Goal: Task Accomplishment & Management: Manage account settings

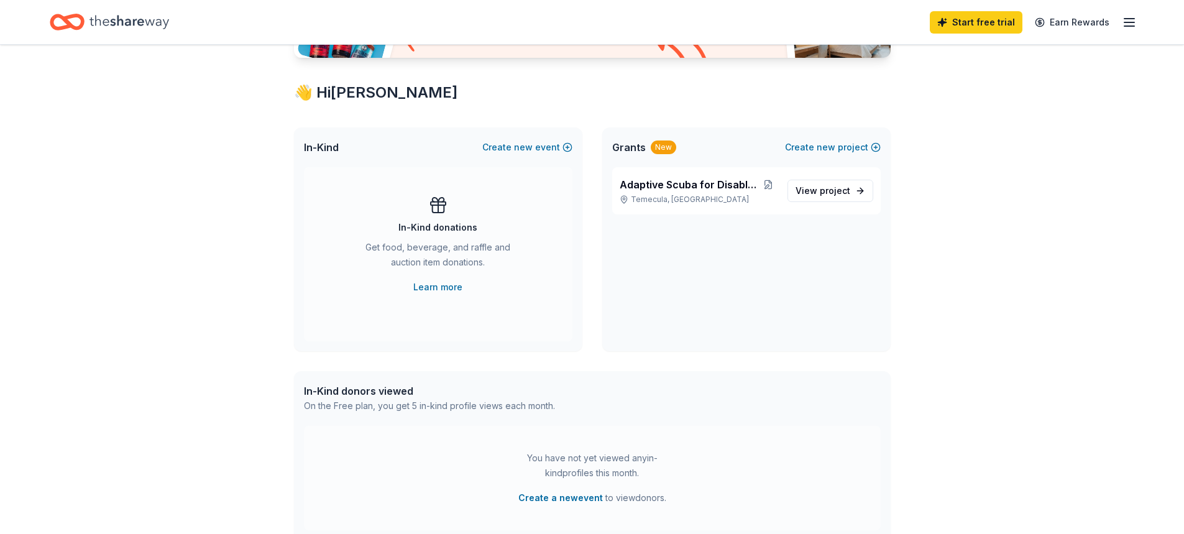
scroll to position [124, 0]
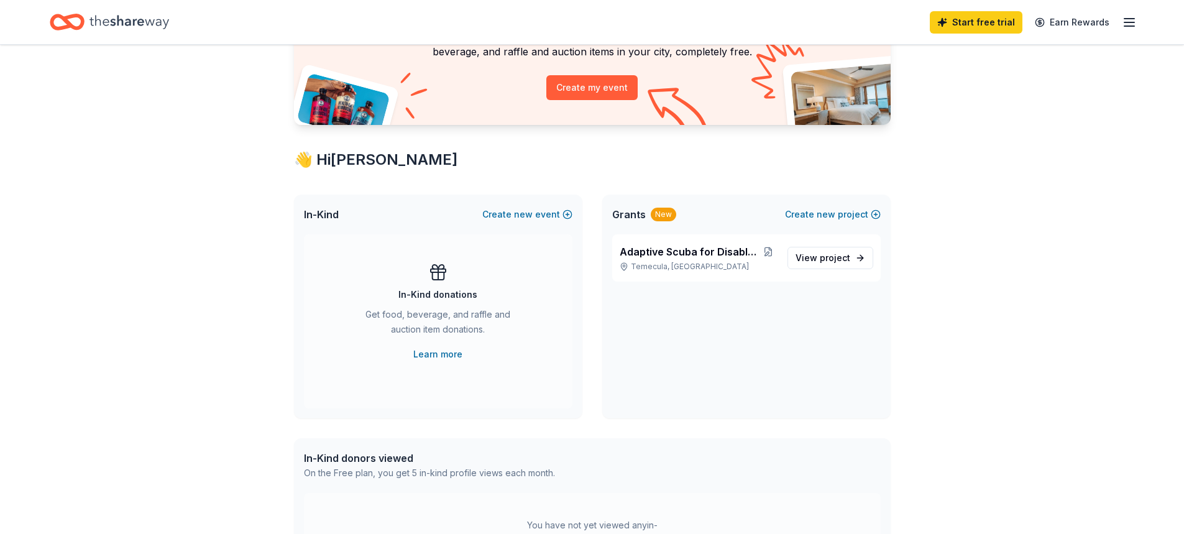
click at [1025, 361] on div "Access 3700 + in-kind donors Looking for product donations too? Find companies …" at bounding box center [592, 365] width 1184 height 890
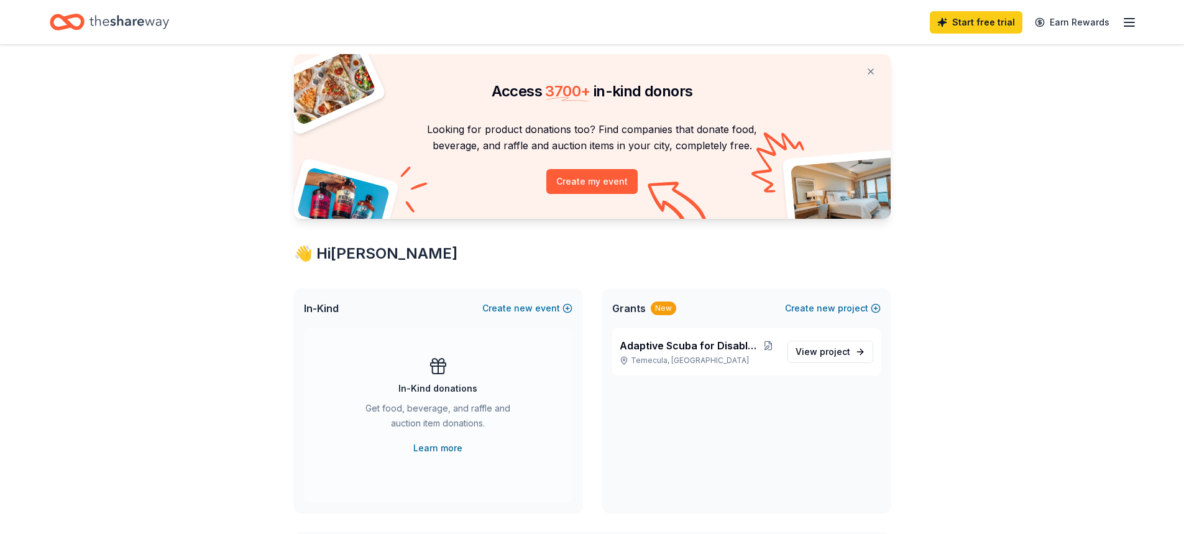
scroll to position [0, 0]
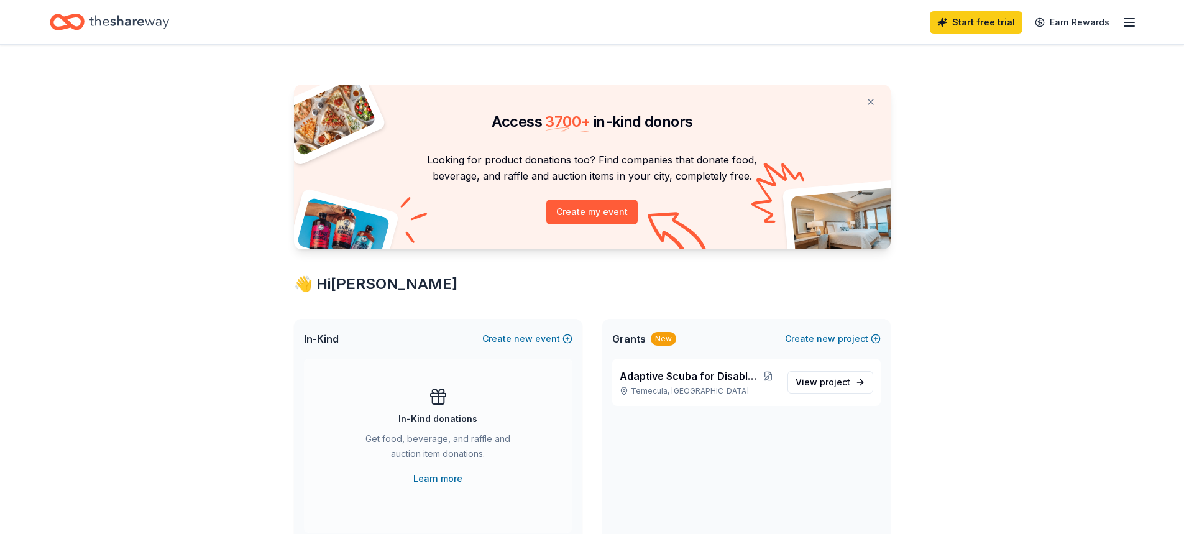
click at [1130, 21] on icon "button" at bounding box center [1129, 22] width 15 height 15
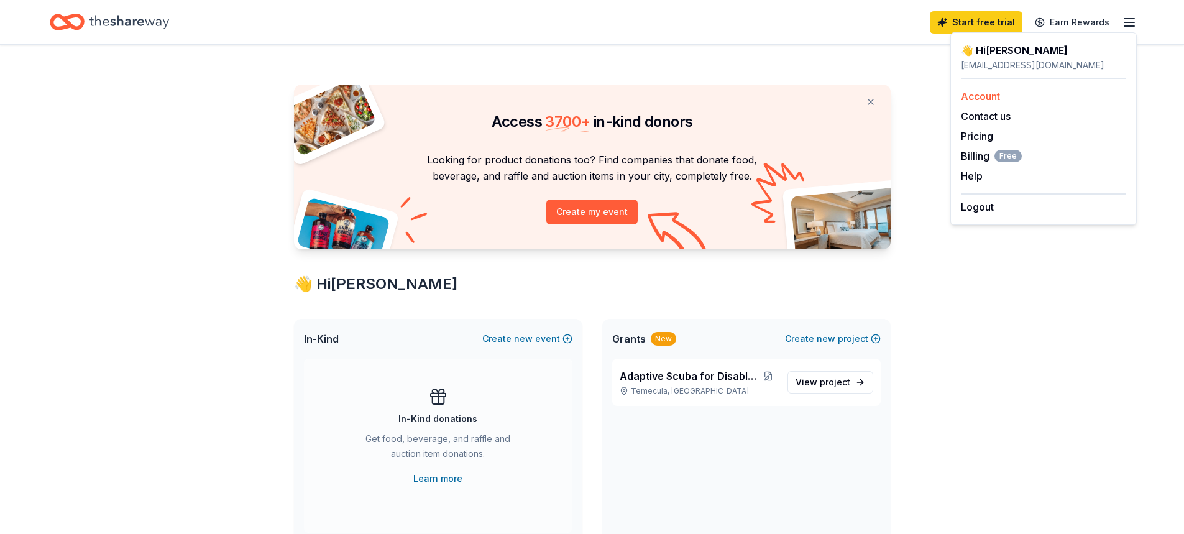
click at [984, 93] on link "Account" at bounding box center [980, 96] width 39 height 12
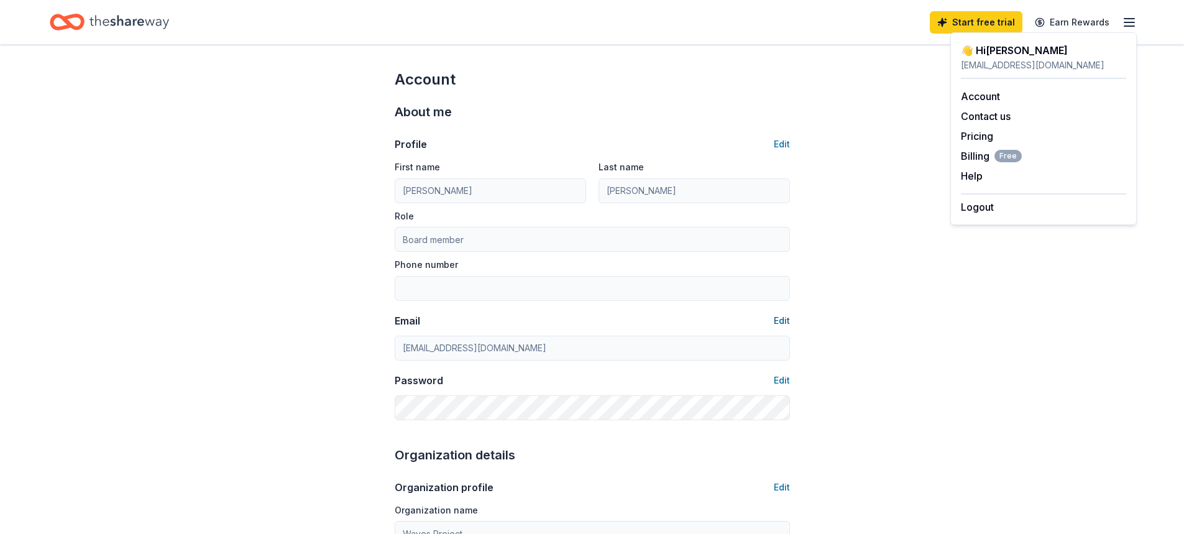
click at [775, 322] on button "Edit" at bounding box center [782, 320] width 16 height 15
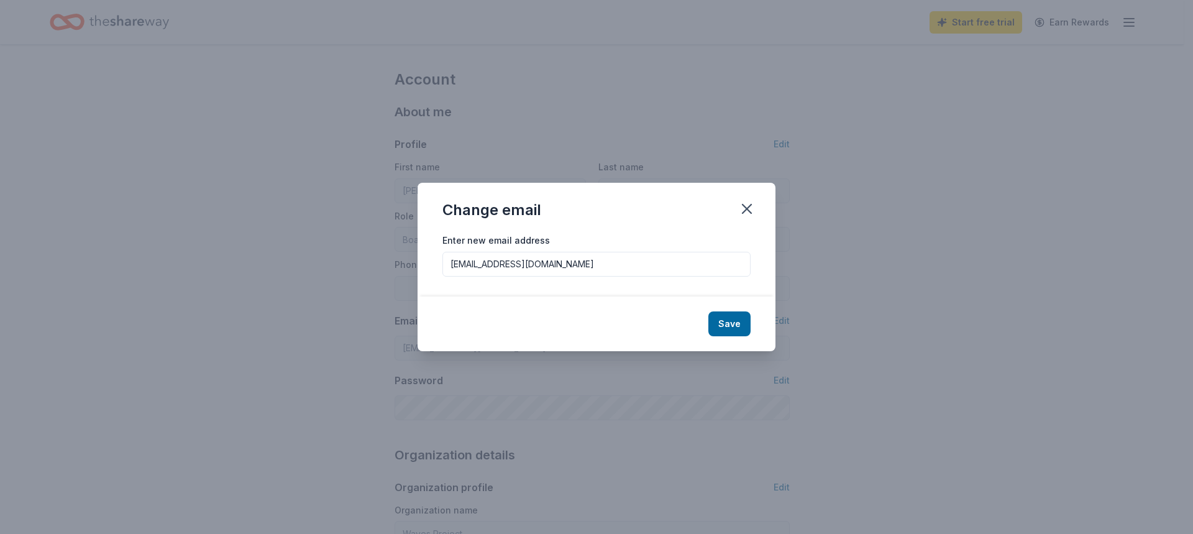
drag, startPoint x: 544, startPoint y: 263, endPoint x: 444, endPoint y: 269, distance: 100.2
click at [444, 269] on input "[EMAIL_ADDRESS][DOMAIN_NAME]" at bounding box center [596, 264] width 308 height 25
type input "[PERSON_NAME][EMAIL_ADDRESS][DOMAIN_NAME]"
click at [728, 328] on button "Save" at bounding box center [729, 323] width 42 height 25
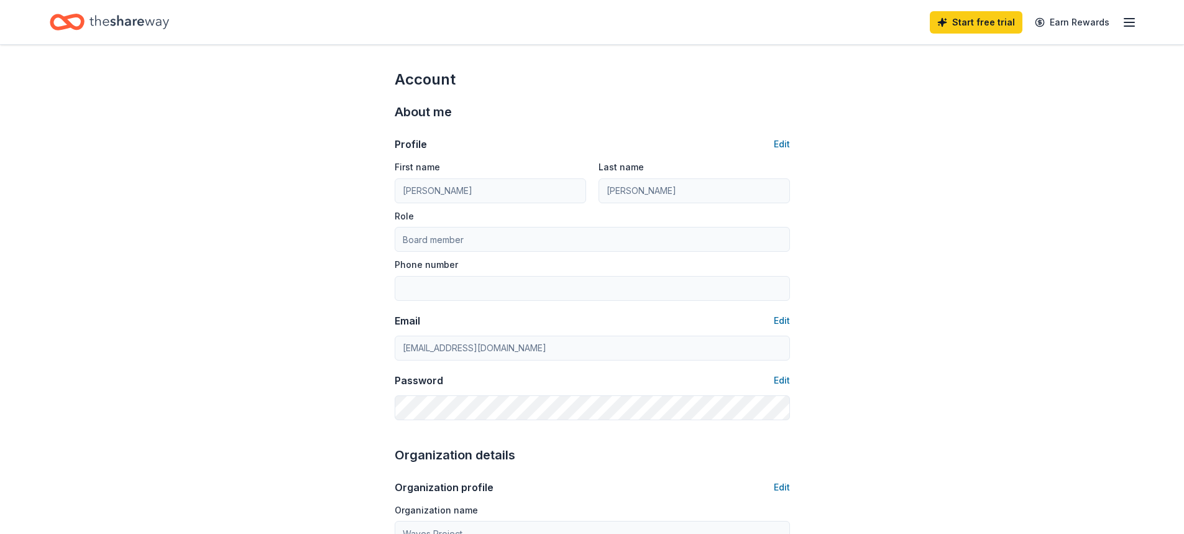
type input "[PERSON_NAME][EMAIL_ADDRESS][DOMAIN_NAME]"
click at [780, 145] on button "Edit" at bounding box center [782, 144] width 16 height 15
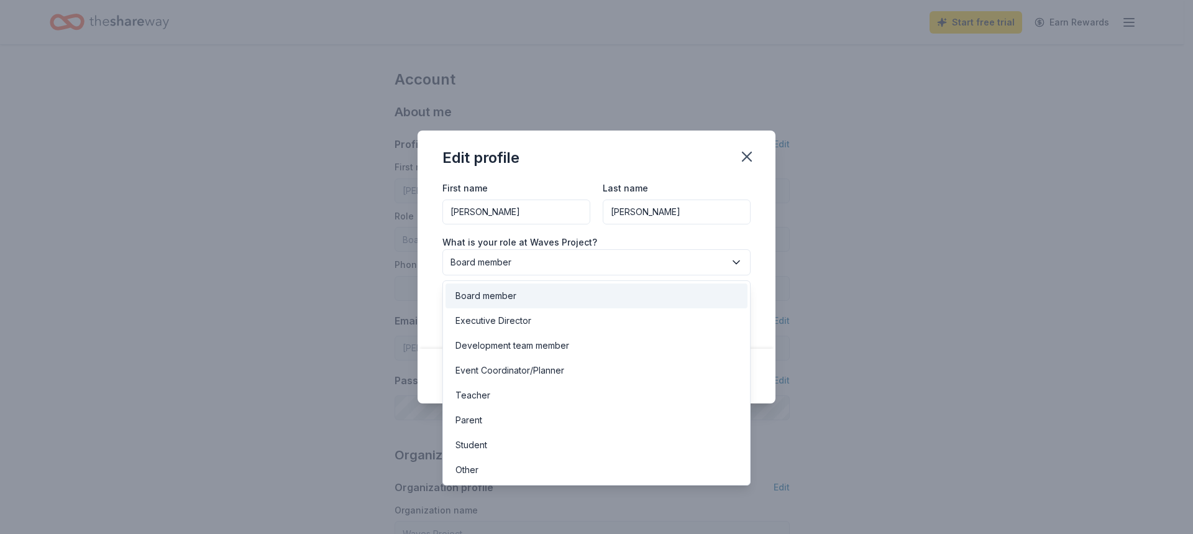
click at [735, 267] on icon "button" at bounding box center [736, 262] width 12 height 12
click at [519, 318] on div "Executive Director" at bounding box center [493, 320] width 76 height 15
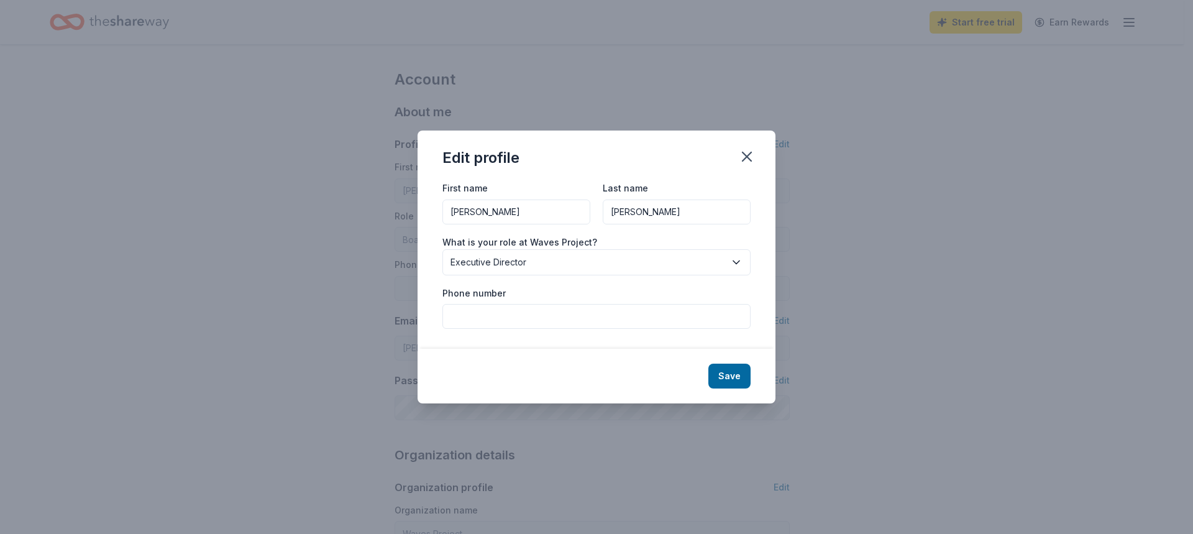
click at [521, 308] on input "Phone number" at bounding box center [596, 316] width 308 height 25
click at [483, 316] on input "(951) 324480" at bounding box center [596, 316] width 308 height 25
type input "[PHONE_NUMBER]"
click at [728, 377] on button "Save" at bounding box center [729, 376] width 42 height 25
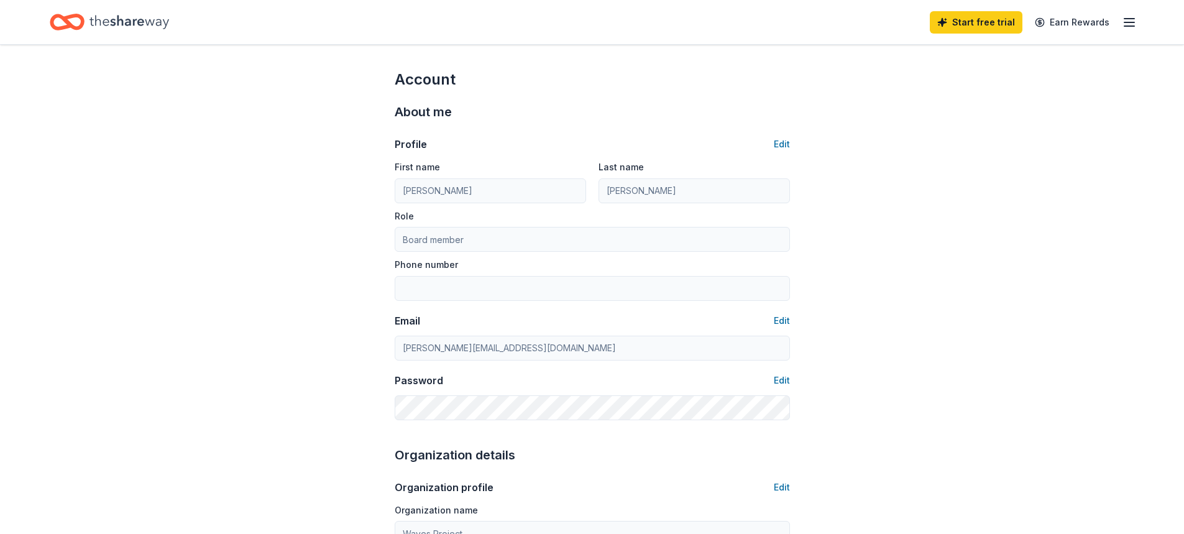
type input "Executive Director"
type input "[PHONE_NUMBER]"
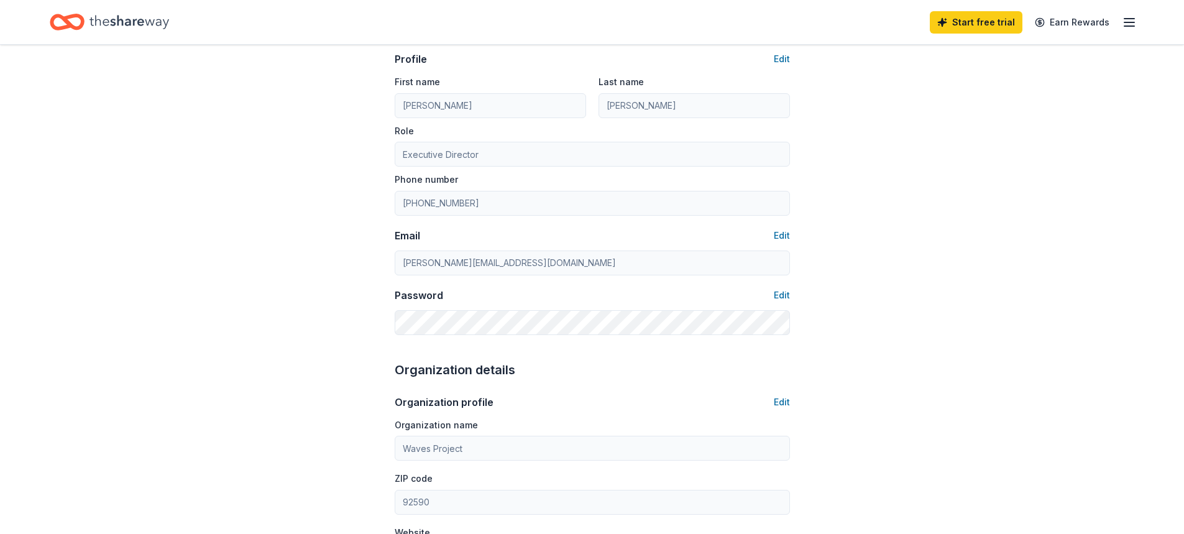
scroll to position [186, 0]
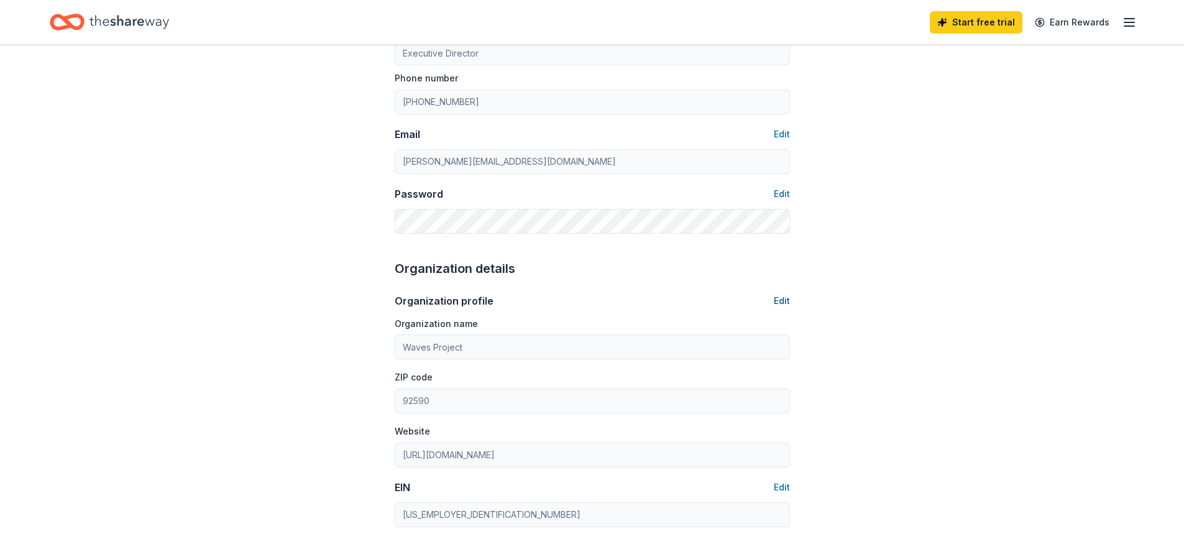
click at [783, 298] on button "Edit" at bounding box center [782, 300] width 16 height 15
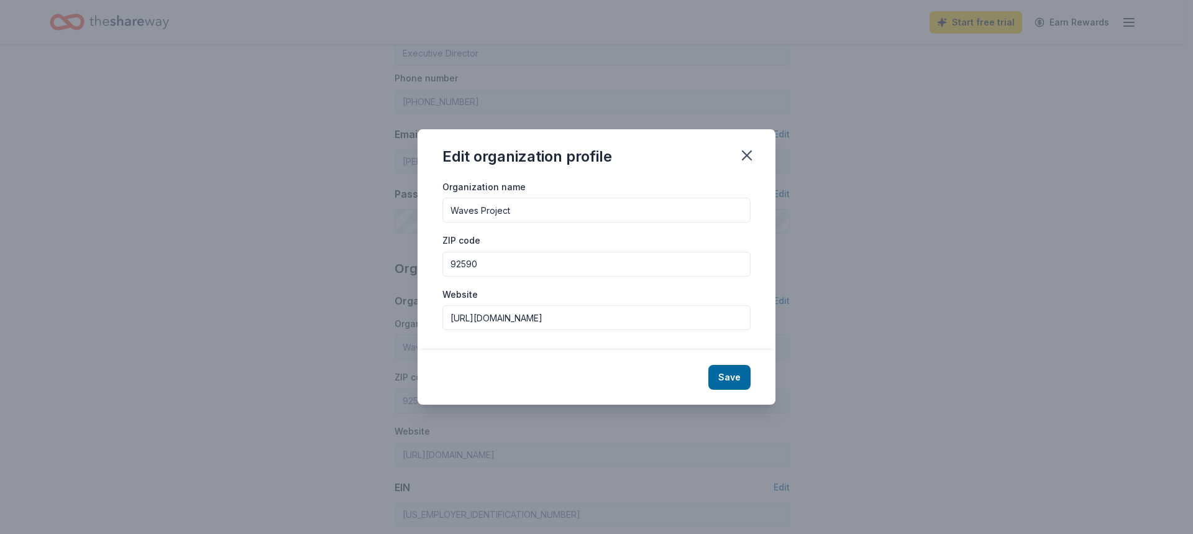
click at [529, 208] on input "Waves Project" at bounding box center [596, 210] width 308 height 25
type input "W"
type input "Veteran Six"
click at [511, 269] on input "92590" at bounding box center [596, 264] width 308 height 25
type input "92563"
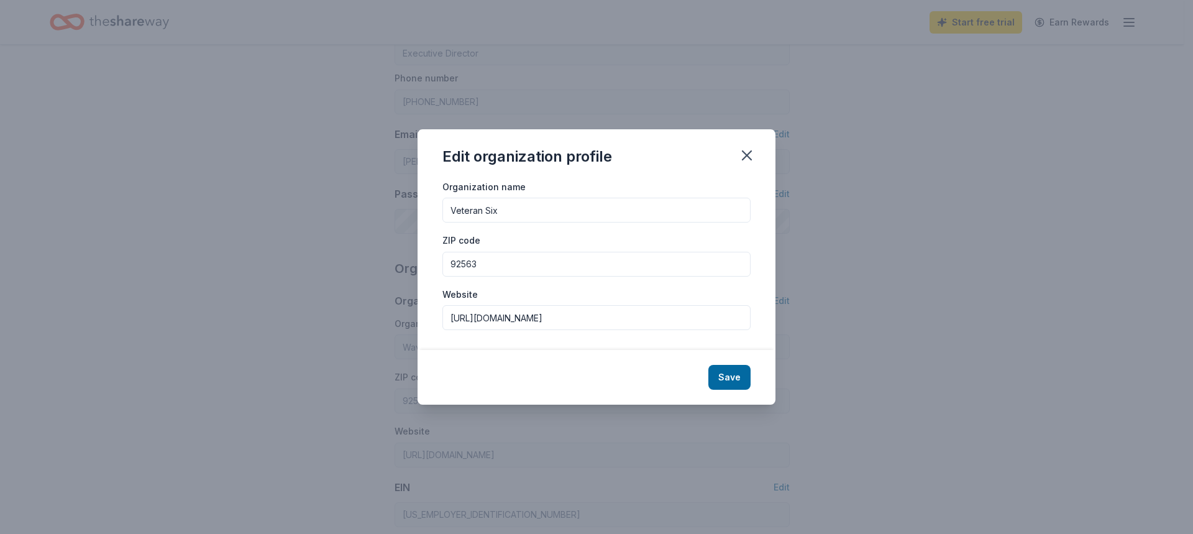
click at [566, 314] on input "[URL][DOMAIN_NAME]" at bounding box center [596, 317] width 308 height 25
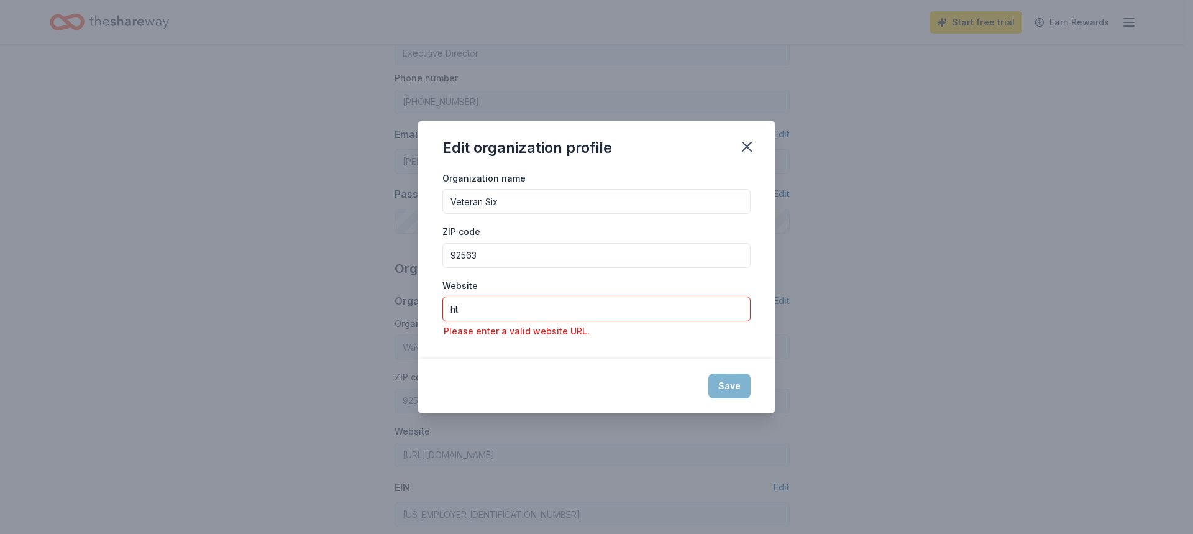
type input "h"
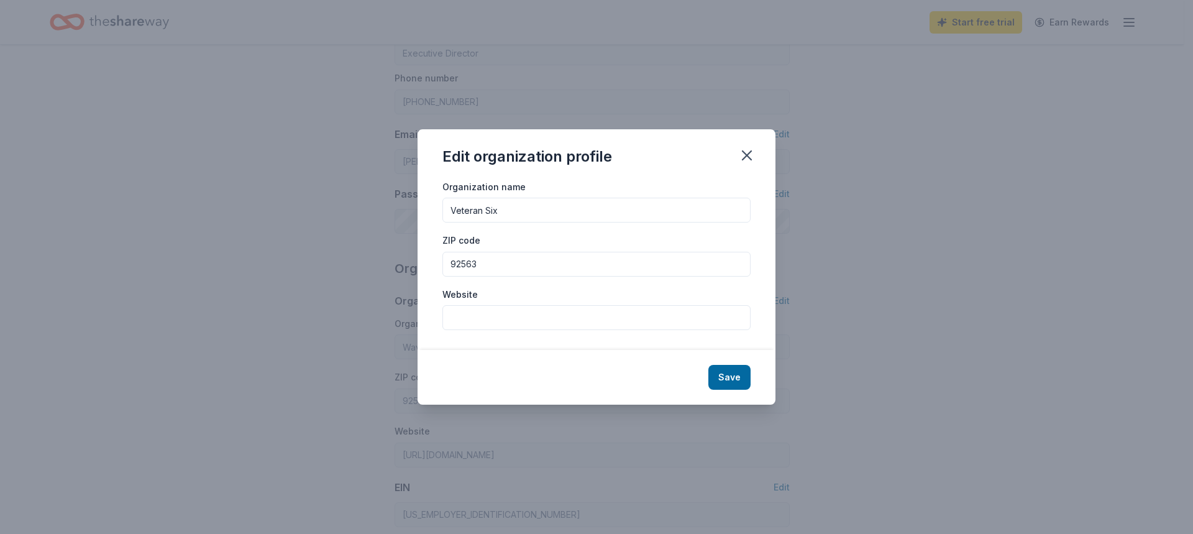
click at [500, 319] on input "Website" at bounding box center [596, 317] width 308 height 25
paste input "[URL][DOMAIN_NAME]"
type input "[URL][DOMAIN_NAME]"
click at [728, 380] on button "Save" at bounding box center [729, 377] width 42 height 25
type input "Veteran Six"
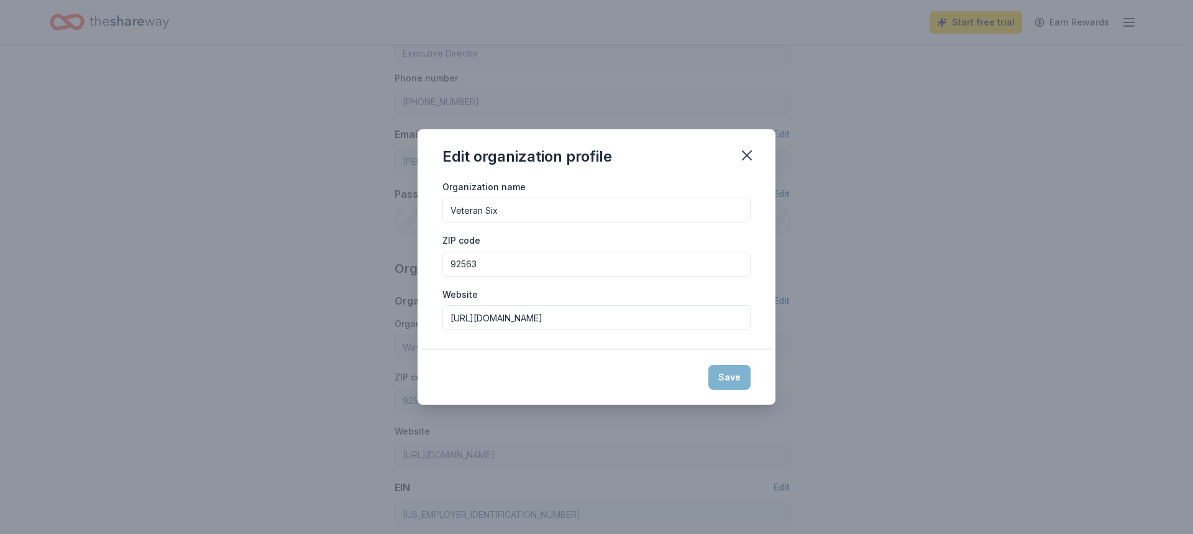
type input "92563"
type input "[URL][DOMAIN_NAME]"
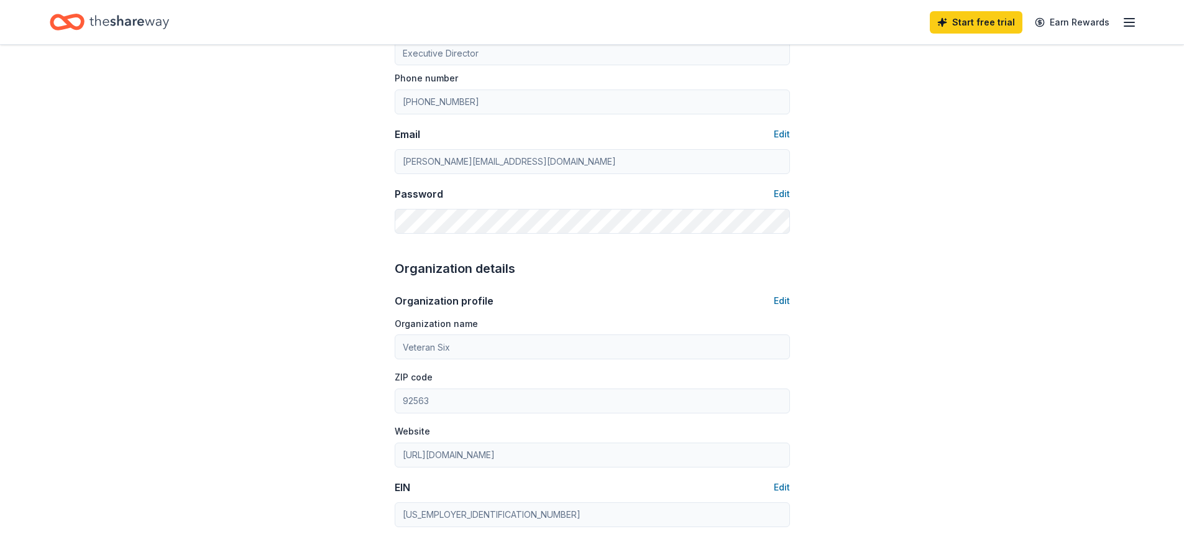
scroll to position [373, 0]
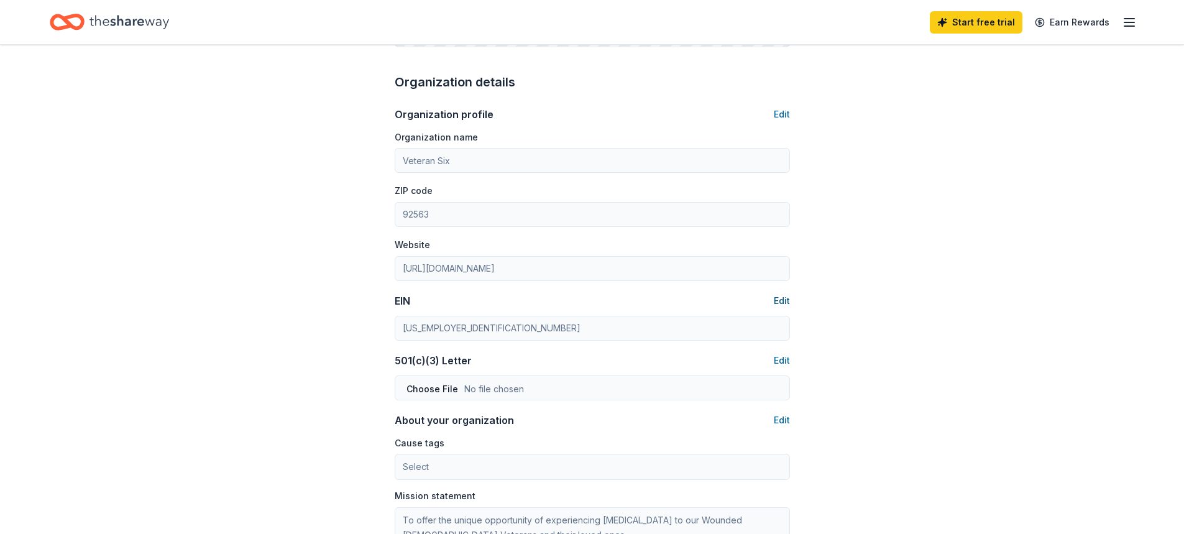
click at [783, 296] on button "Edit" at bounding box center [782, 300] width 16 height 15
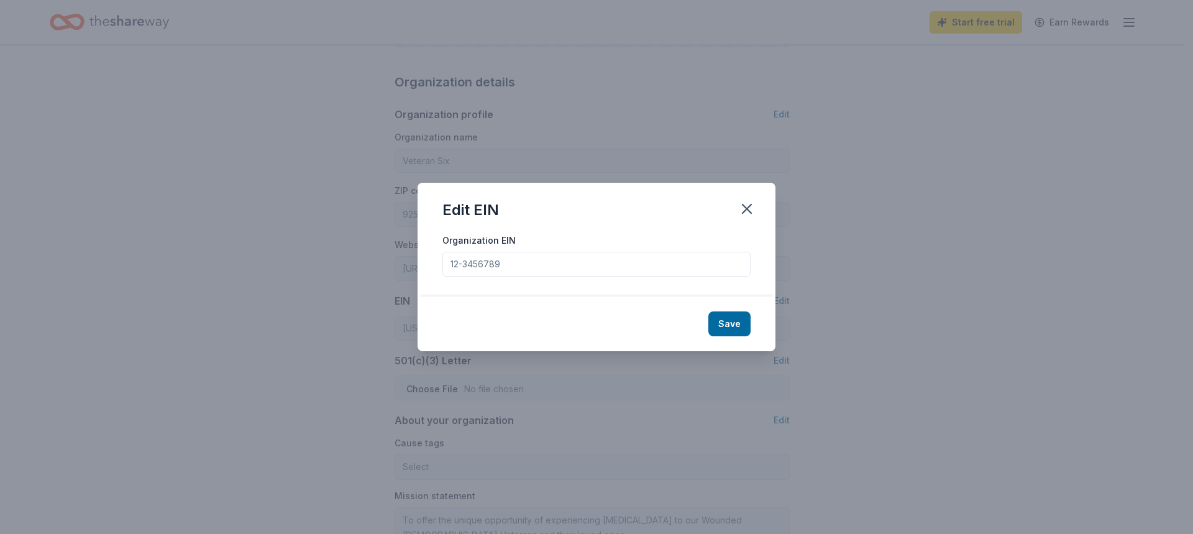
click at [517, 264] on input "Organization EIN" at bounding box center [596, 264] width 308 height 25
type input "[US_EMPLOYER_IDENTIFICATION_NUMBER]"
click at [727, 322] on button "Save" at bounding box center [729, 323] width 42 height 25
type input "[US_EMPLOYER_IDENTIFICATION_NUMBER]"
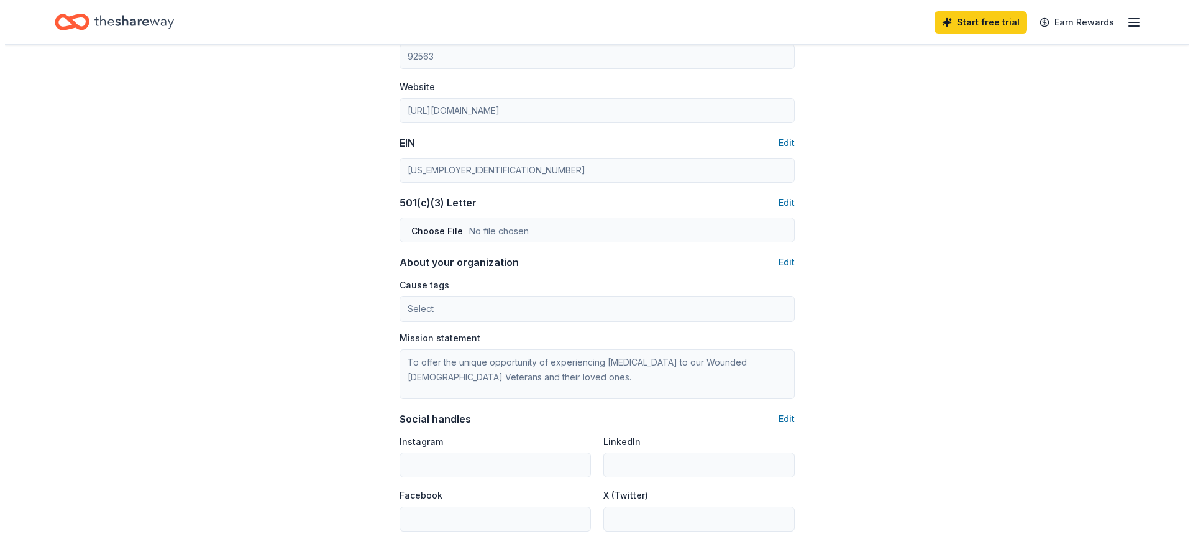
scroll to position [621, 0]
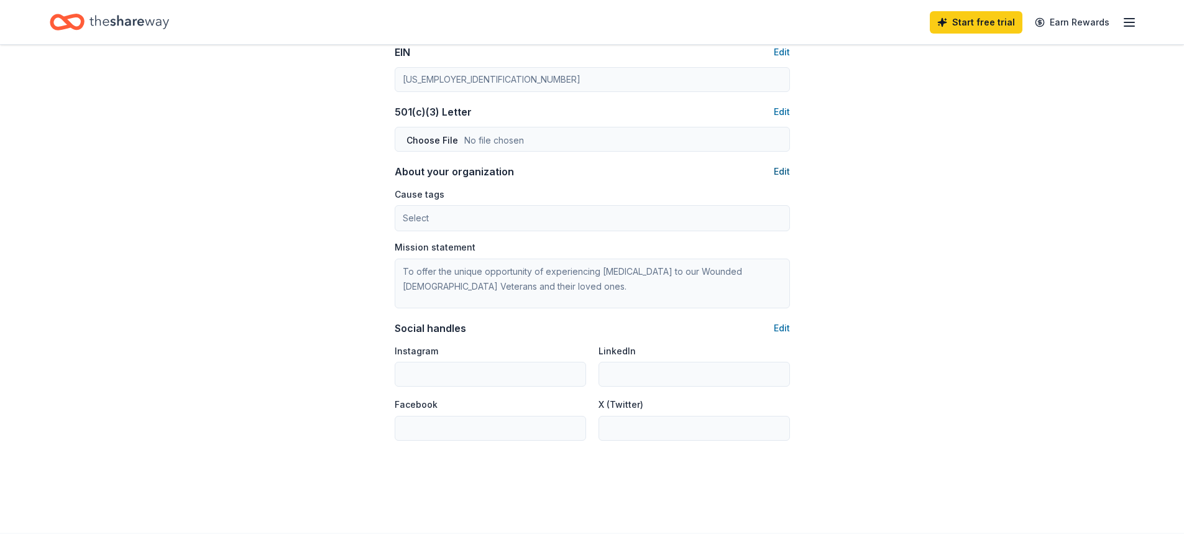
click at [782, 171] on button "Edit" at bounding box center [782, 171] width 16 height 15
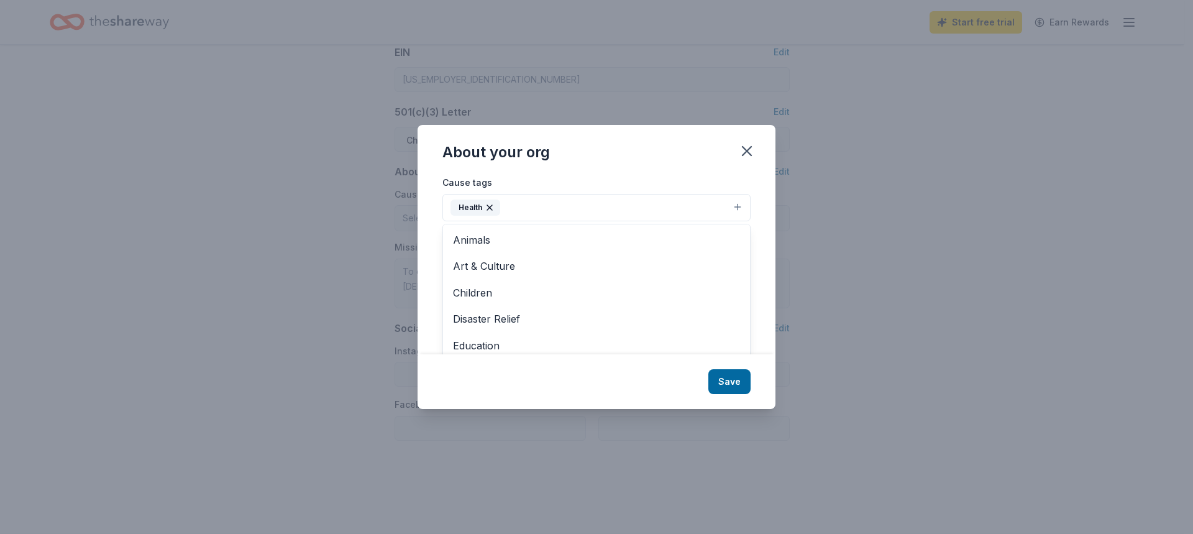
click at [739, 204] on button "Health" at bounding box center [596, 207] width 308 height 27
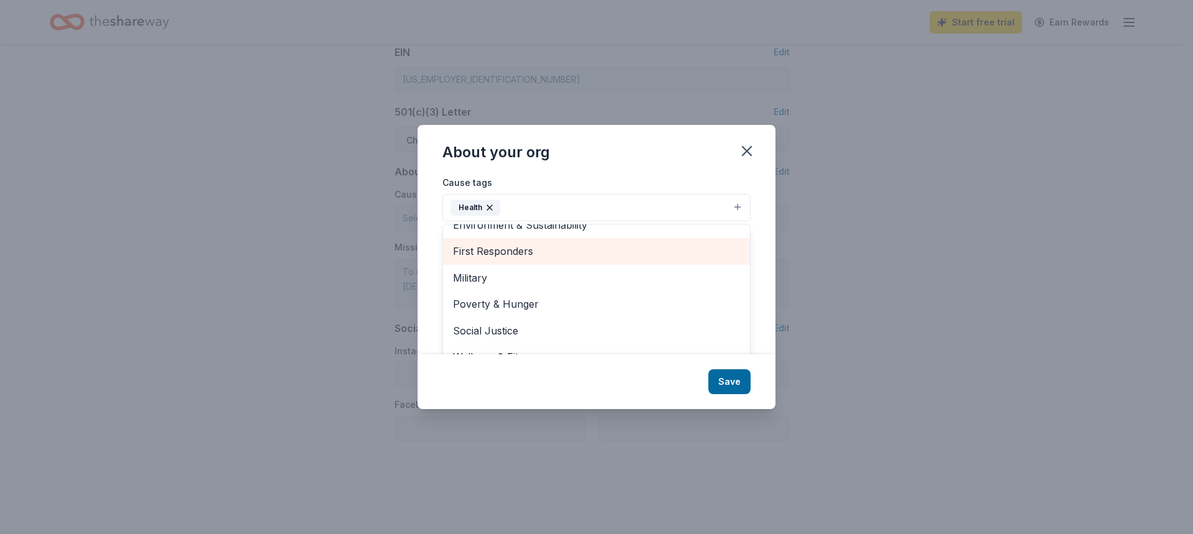
scroll to position [85, 0]
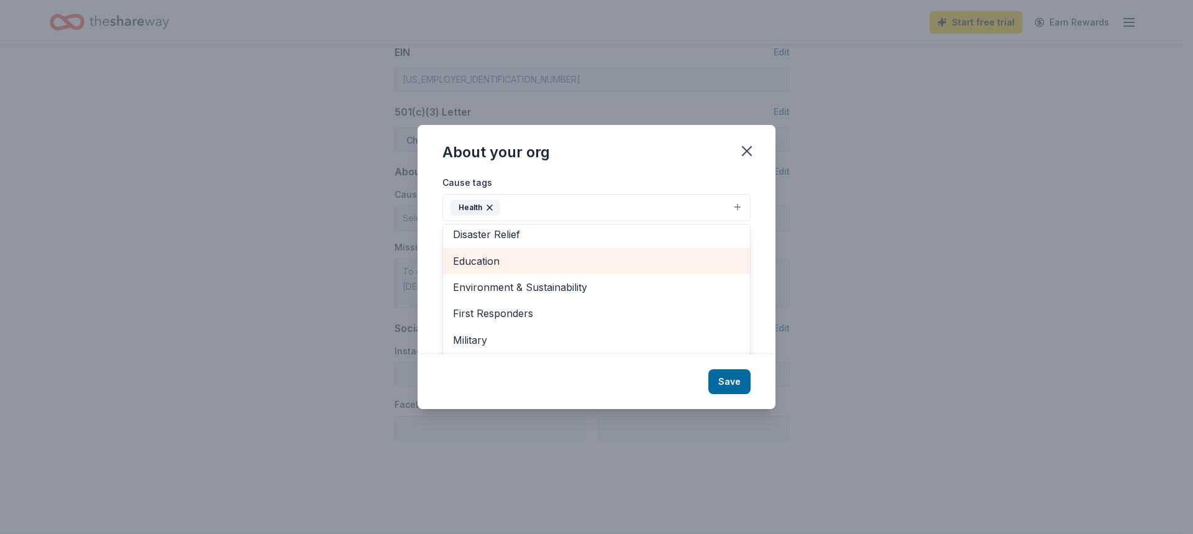
click at [480, 260] on span "Education" at bounding box center [596, 261] width 287 height 16
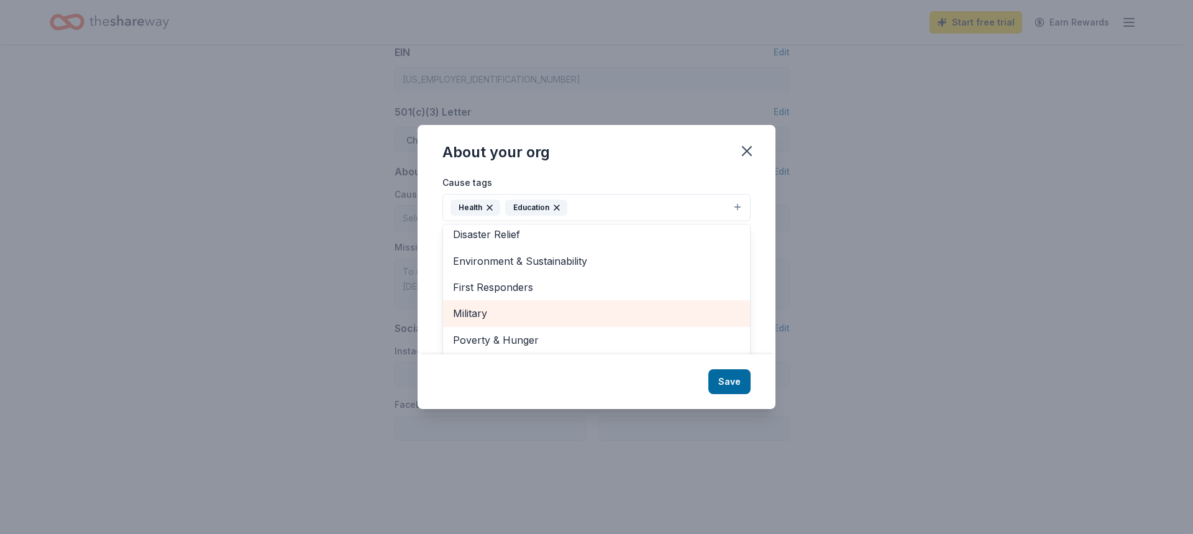
click at [475, 309] on span "Military" at bounding box center [596, 313] width 287 height 16
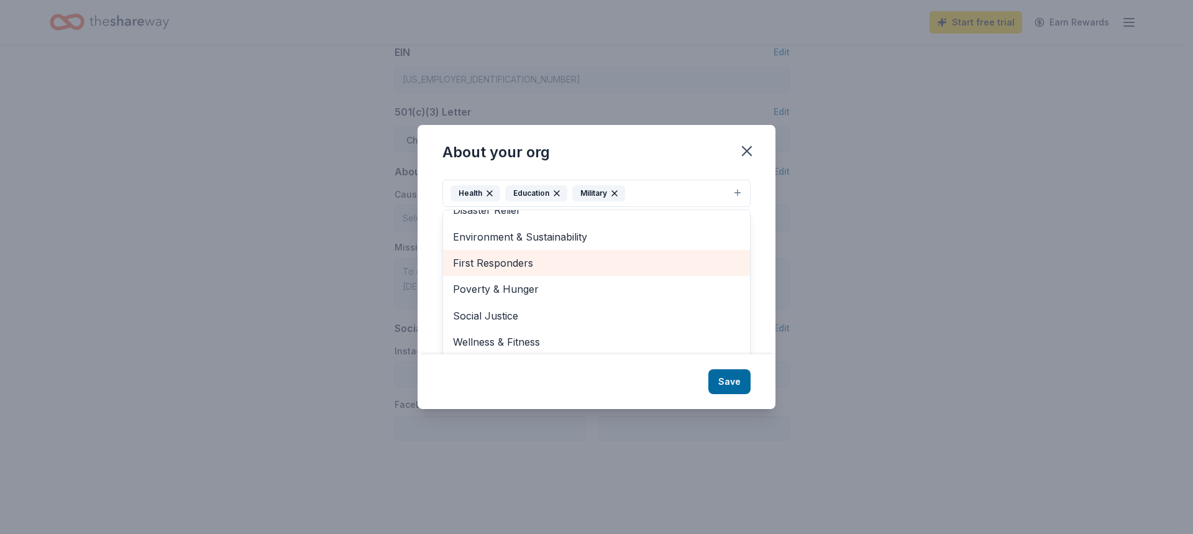
scroll to position [19, 0]
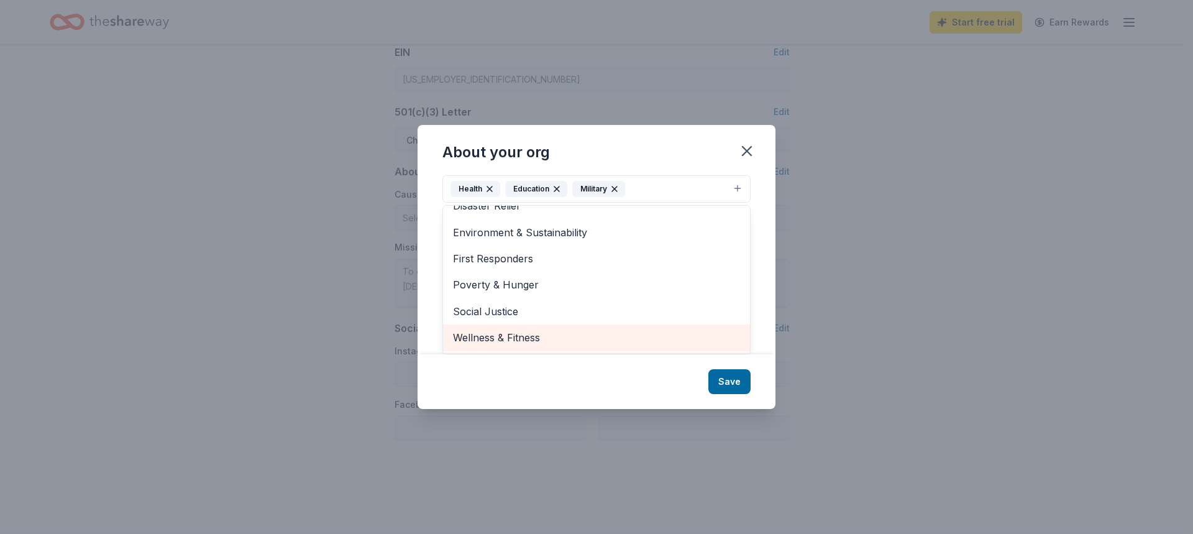
click at [531, 343] on span "Wellness & Fitness" at bounding box center [596, 337] width 287 height 16
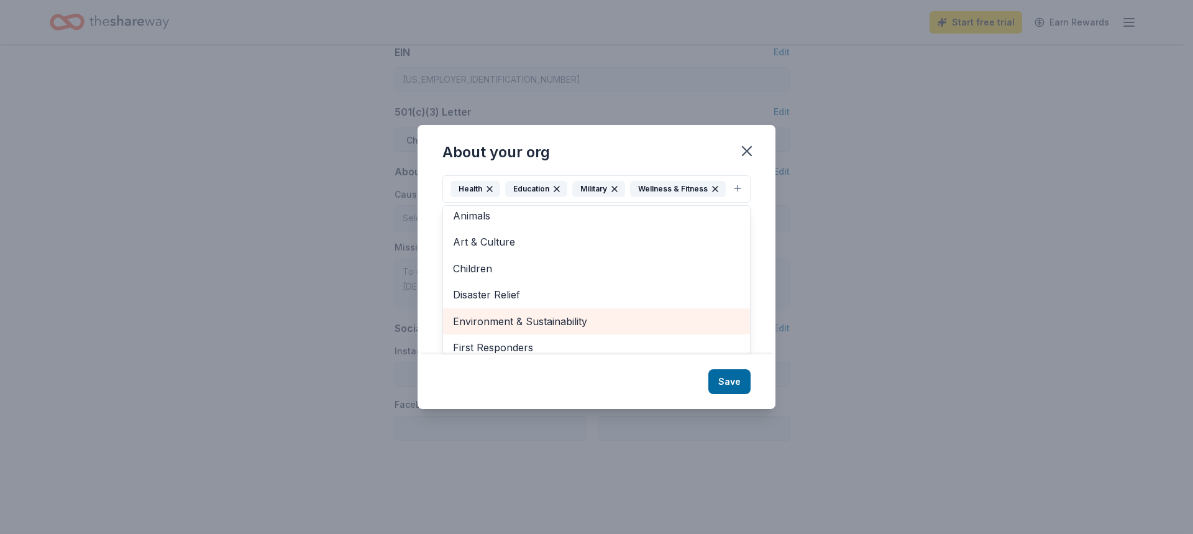
scroll to position [0, 0]
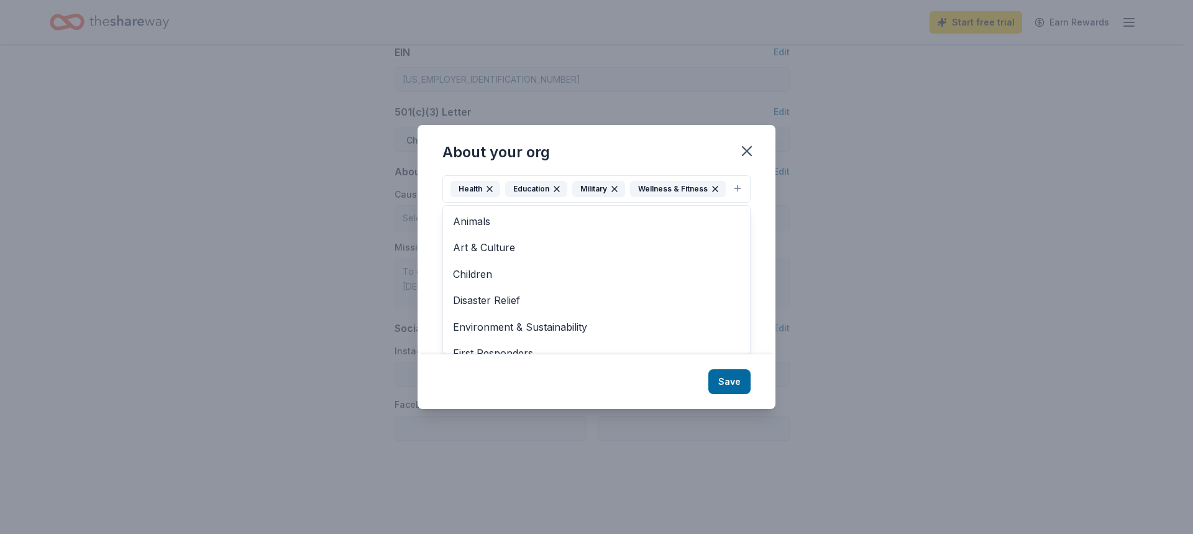
click at [730, 392] on div "About your org Cause tags Health Education Military Wellness & Fitness Animals …" at bounding box center [597, 266] width 358 height 283
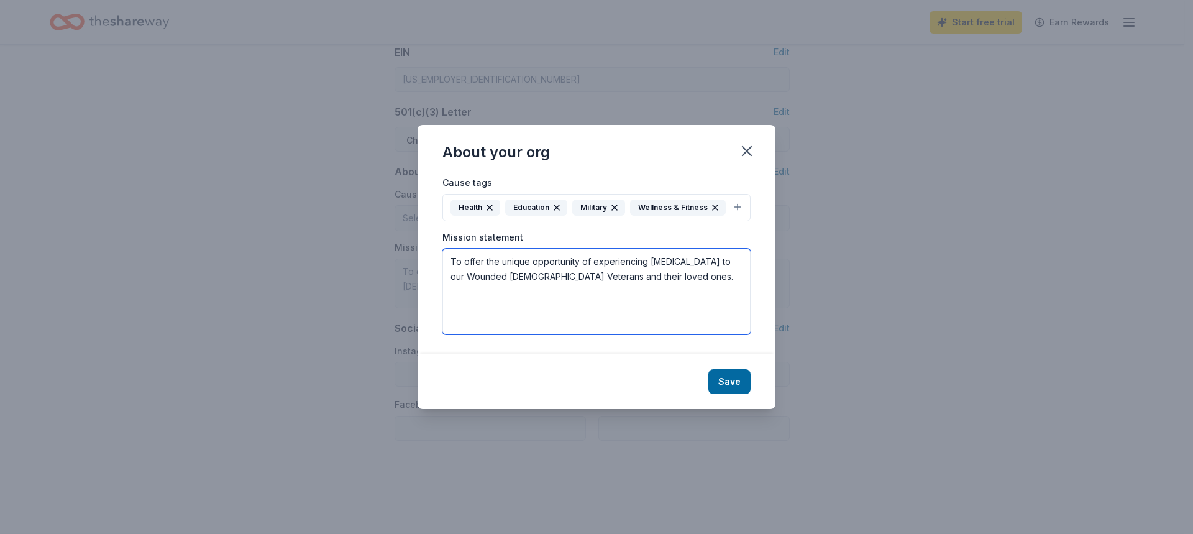
drag, startPoint x: 452, startPoint y: 262, endPoint x: 692, endPoint y: 289, distance: 241.4
click at [692, 289] on textarea "To offer the unique opportunity of experiencing [MEDICAL_DATA] to our Wounded […" at bounding box center [596, 292] width 308 height 86
paste textarea "Our mission is to empower veterans with service-connected injuries to reclaim s…"
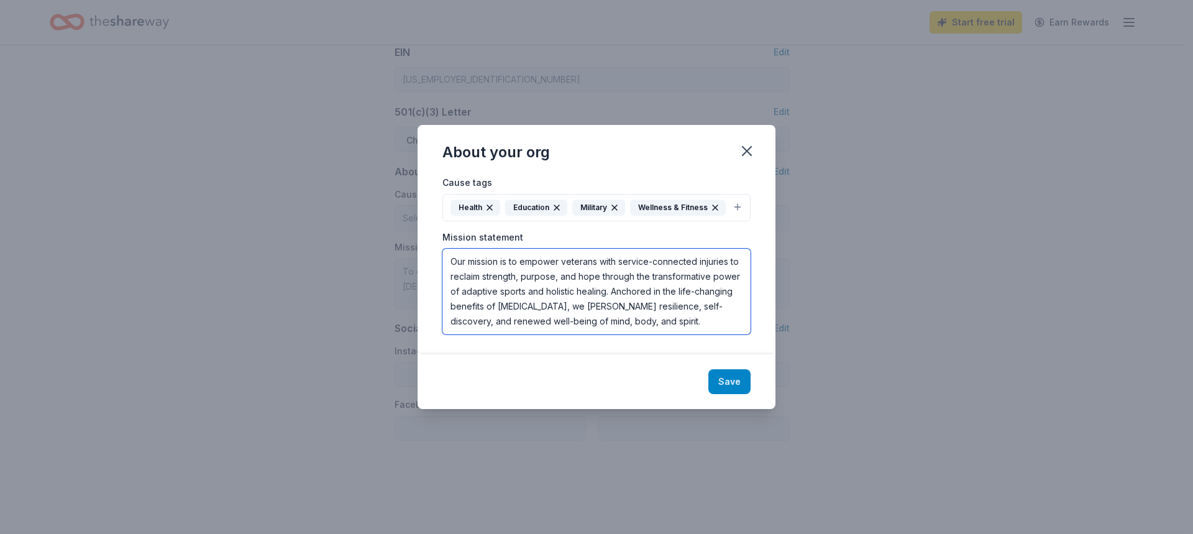
type textarea "Our mission is to empower veterans with service-connected injuries to reclaim s…"
click at [730, 384] on button "Save" at bounding box center [729, 381] width 42 height 25
type textarea "Our mission is to empower veterans with service-connected injuries to reclaim s…"
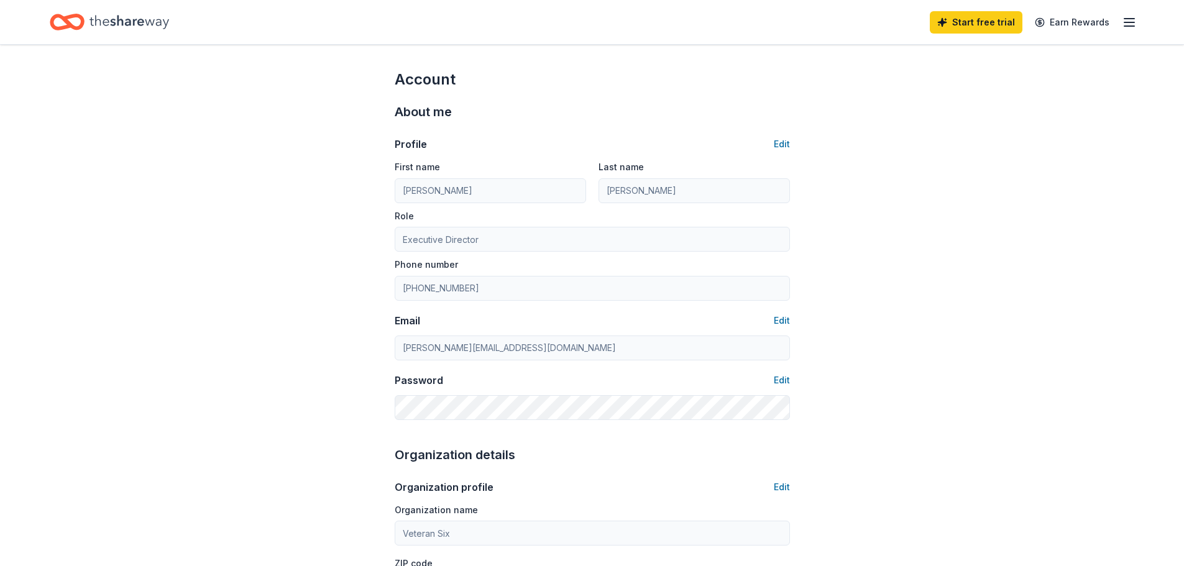
click at [106, 19] on icon "Home" at bounding box center [129, 22] width 80 height 14
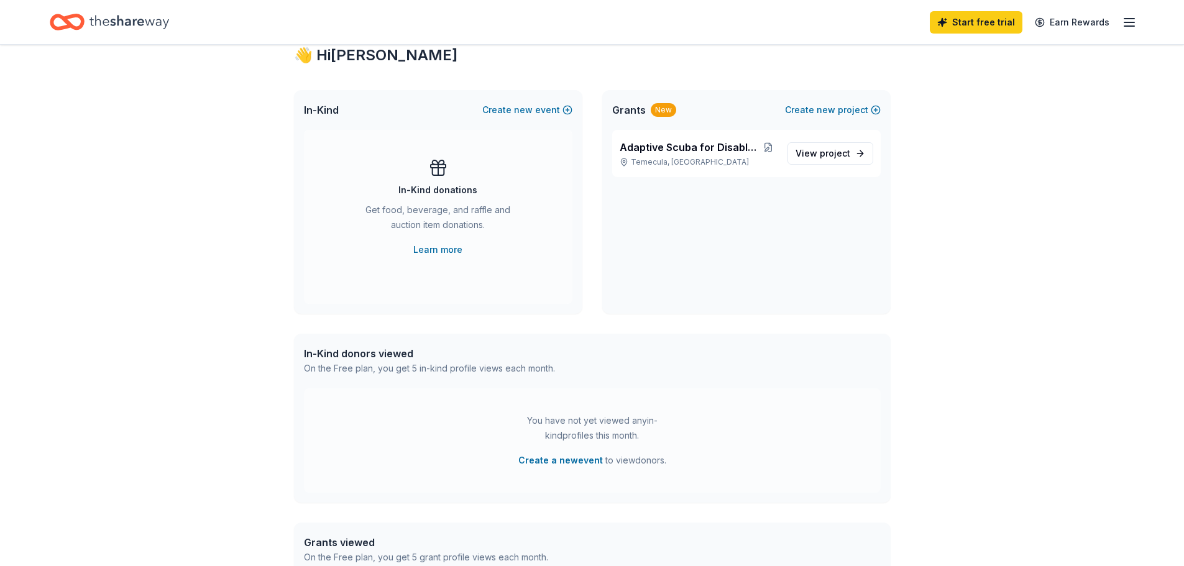
scroll to position [311, 0]
